Goal: Task Accomplishment & Management: Manage account settings

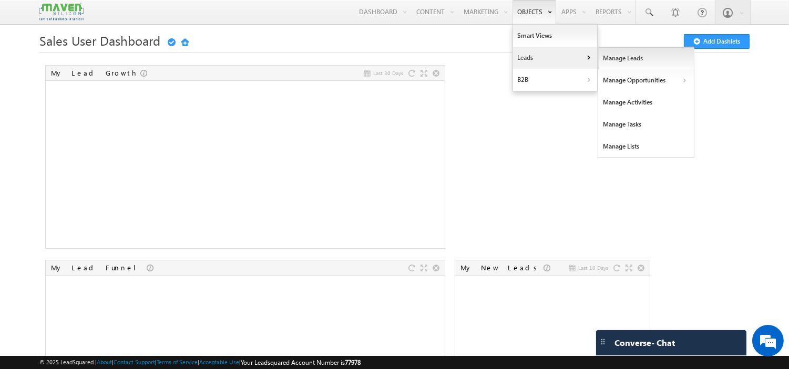
click at [611, 54] on link "Manage Leads" at bounding box center [646, 58] width 96 height 22
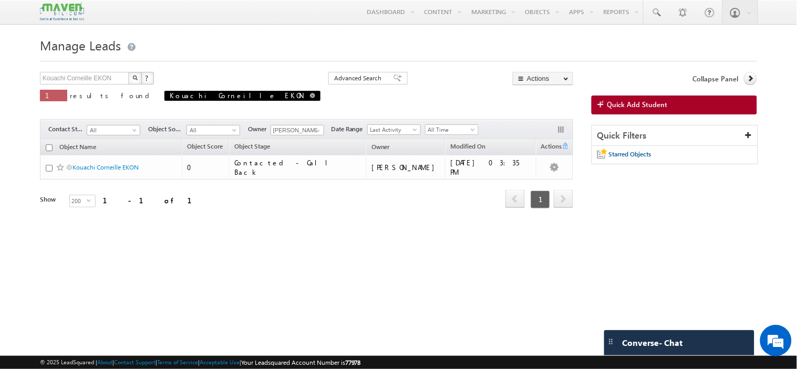
click at [310, 94] on link at bounding box center [312, 95] width 5 height 9
type input "Search Objects"
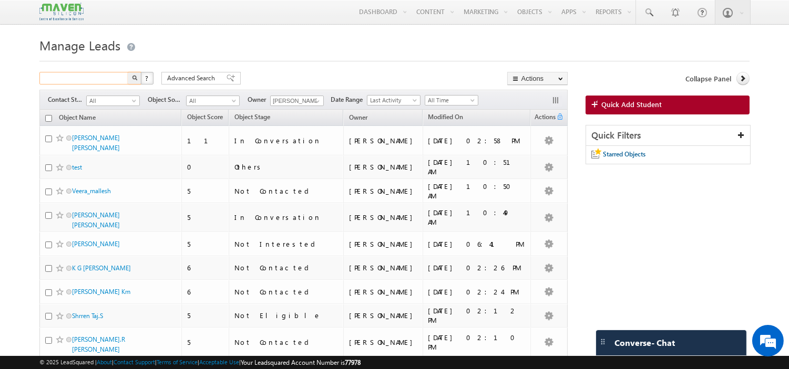
click at [110, 79] on input "text" at bounding box center [84, 78] width 90 height 13
paste input "7673955377"
type input "7673955377"
click at [128, 72] on button "button" at bounding box center [135, 78] width 14 height 13
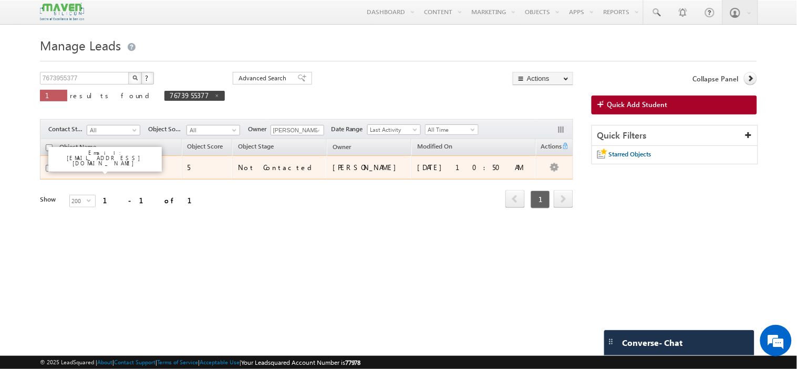
click at [101, 169] on link "Veera_mallesh" at bounding box center [92, 167] width 39 height 8
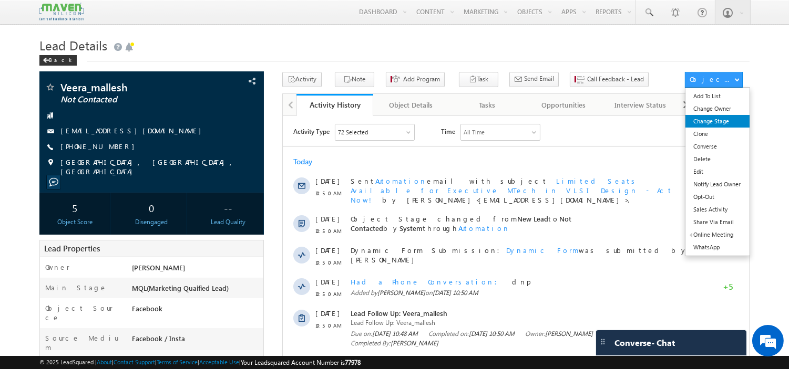
click at [708, 126] on link "Change Stage" at bounding box center [717, 121] width 64 height 13
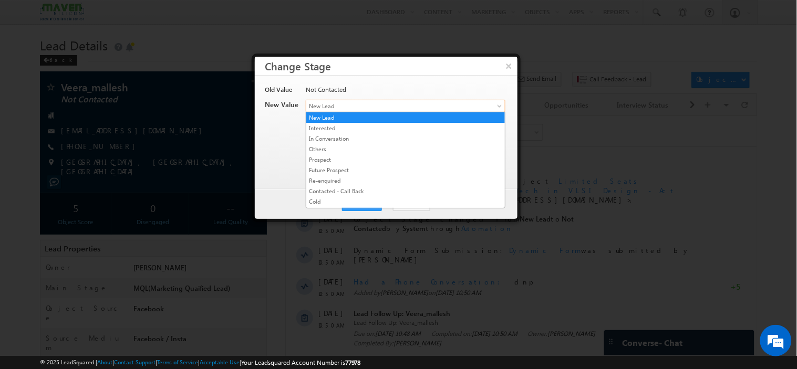
click at [376, 108] on span "New Lead" at bounding box center [388, 105] width 164 height 9
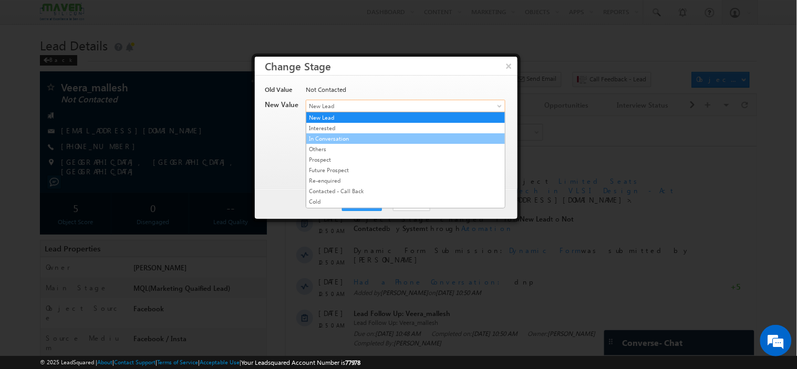
click at [374, 137] on link "In Conversation" at bounding box center [405, 138] width 199 height 9
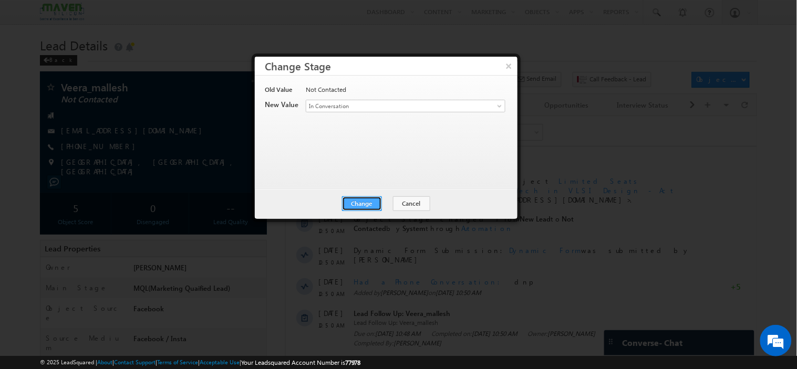
click at [367, 208] on button "Change" at bounding box center [362, 204] width 40 height 15
